Goal: Information Seeking & Learning: Learn about a topic

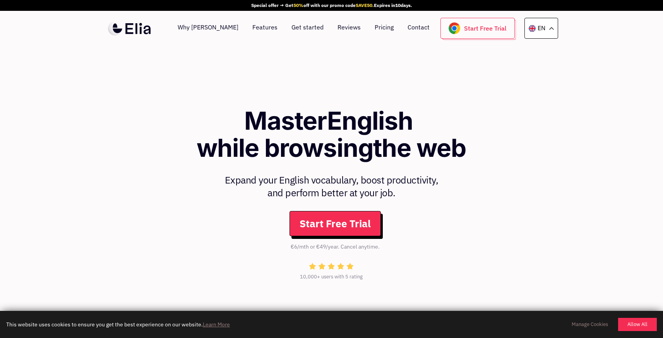
click at [167, 153] on h1 "Master English while browsing the web" at bounding box center [332, 134] width 430 height 55
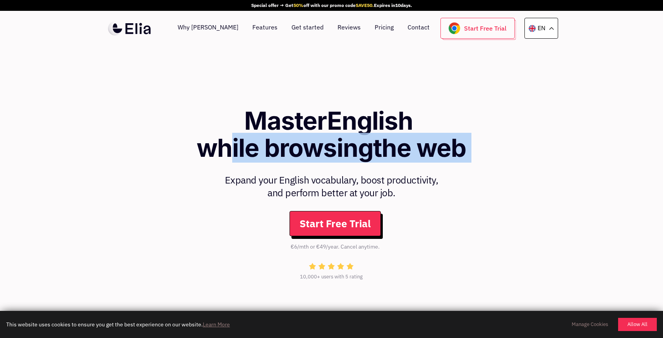
drag, startPoint x: 230, startPoint y: 157, endPoint x: 574, endPoint y: 163, distance: 344.2
click at [574, 163] on div "Master English while browsing the web Expand your English vocabulary, boost pro…" at bounding box center [331, 197] width 663 height 180
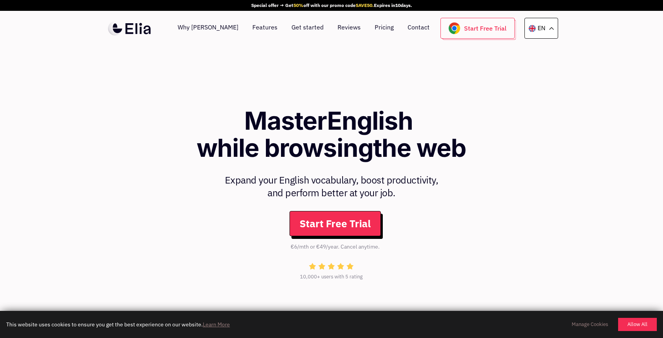
drag, startPoint x: 247, startPoint y: 183, endPoint x: 460, endPoint y: 189, distance: 213.0
click at [460, 189] on p "Expand your English vocabulary, boost productivity, and perform better at your …" at bounding box center [332, 186] width 430 height 26
click at [145, 198] on p "Expand your English vocabulary, boost productivity, and perform better at your …" at bounding box center [332, 186] width 430 height 26
drag, startPoint x: 339, startPoint y: 195, endPoint x: 423, endPoint y: 195, distance: 83.6
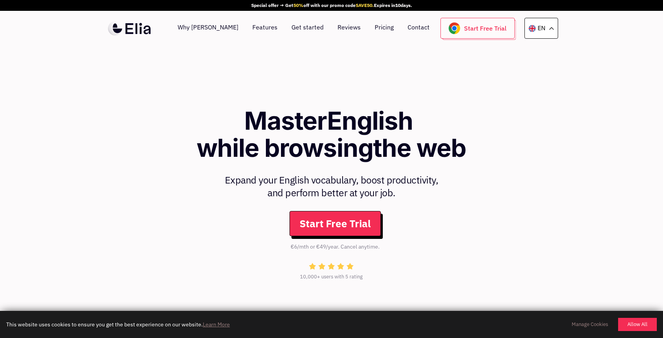
click at [423, 195] on p "Expand your English vocabulary, boost productivity, and perform better at your …" at bounding box center [332, 186] width 430 height 26
click at [101, 197] on div "Master English while browsing the web Expand your English vocabulary, boost pro…" at bounding box center [331, 197] width 663 height 180
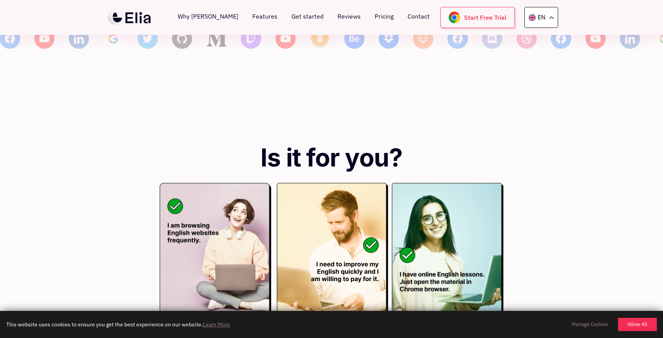
scroll to position [1419, 0]
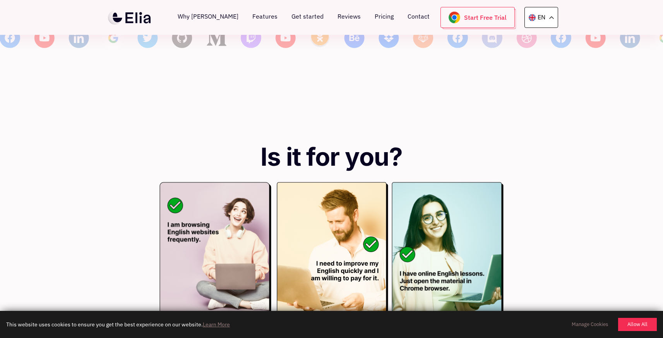
click at [118, 182] on div at bounding box center [331, 257] width 663 height 150
click at [125, 182] on div at bounding box center [331, 257] width 663 height 150
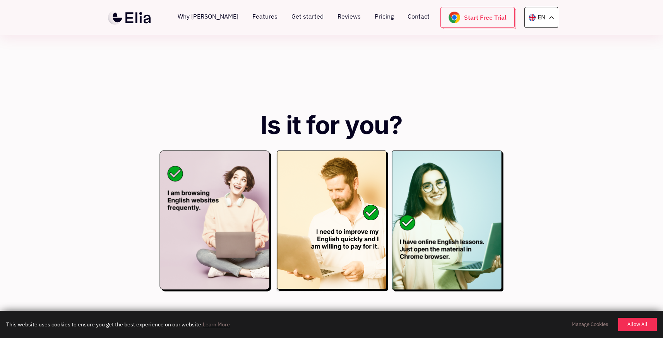
scroll to position [1446, 0]
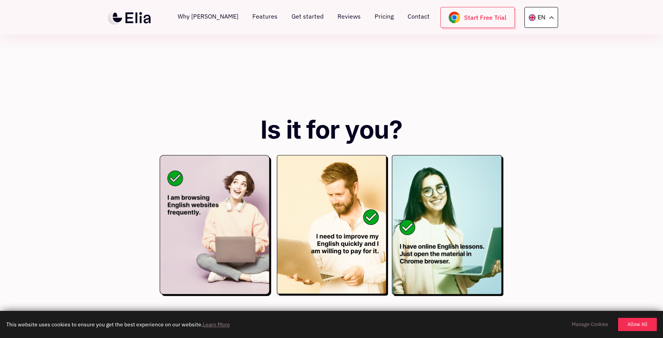
click at [138, 191] on div at bounding box center [331, 230] width 663 height 150
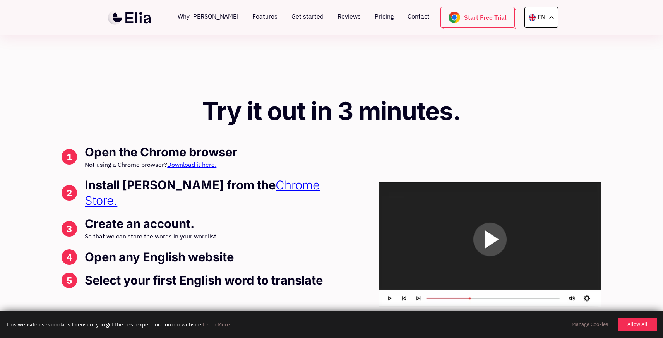
scroll to position [2071, 0]
